Goal: Information Seeking & Learning: Check status

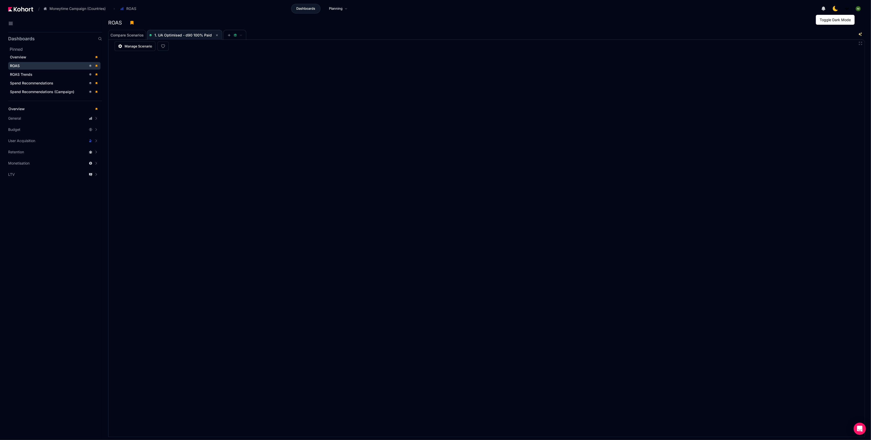
click at [835, 8] on icon at bounding box center [834, 8] width 7 height 7
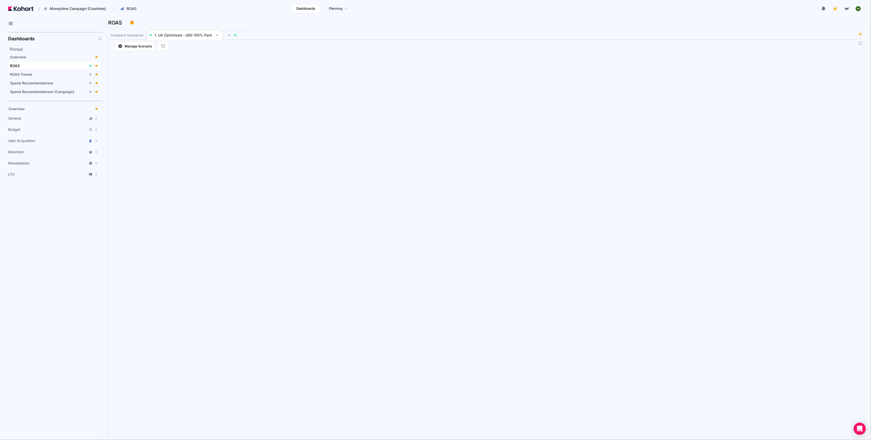
click at [59, 69] on span "ROAS" at bounding box center [54, 66] width 92 height 8
click at [628, 16] on header "/ Moneytime Campaign (Countries) Go to products list Moneytime Moneytime Campai…" at bounding box center [435, 9] width 871 height 19
